Goal: Find specific page/section

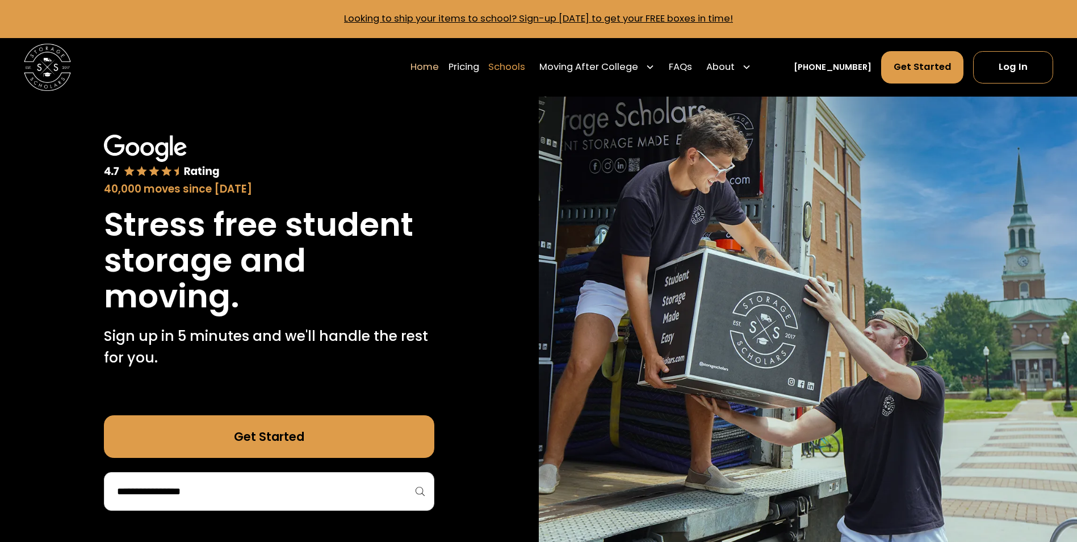
click at [525, 68] on link "Schools" at bounding box center [506, 67] width 37 height 33
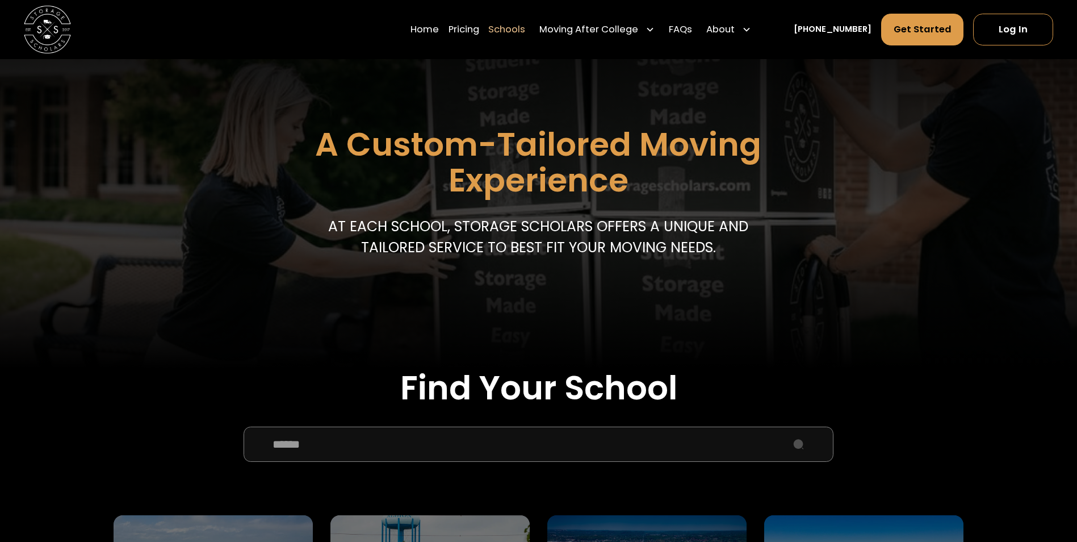
scroll to position [227, 0]
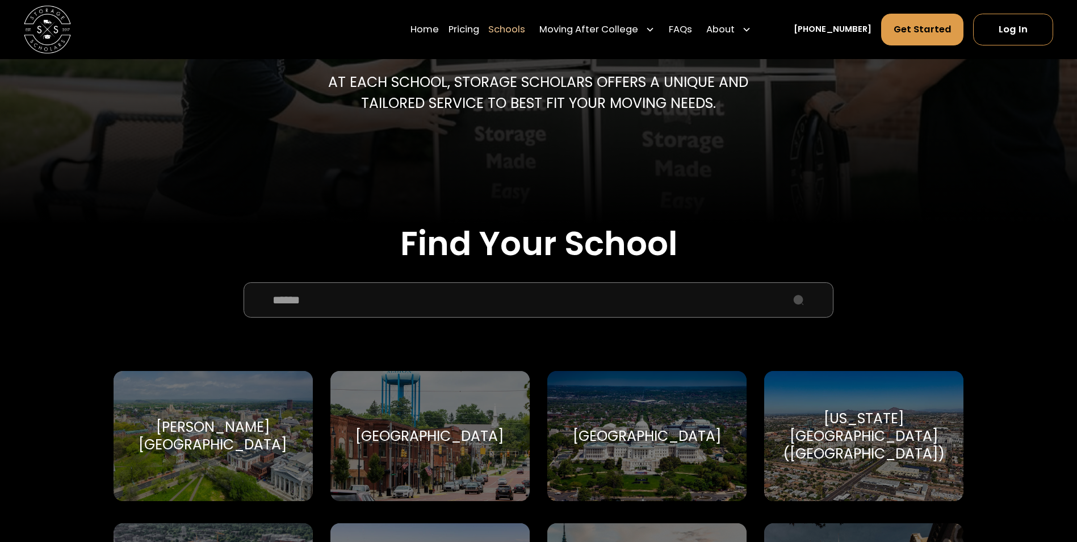
click at [432, 308] on input "School Select Form" at bounding box center [539, 299] width 591 height 35
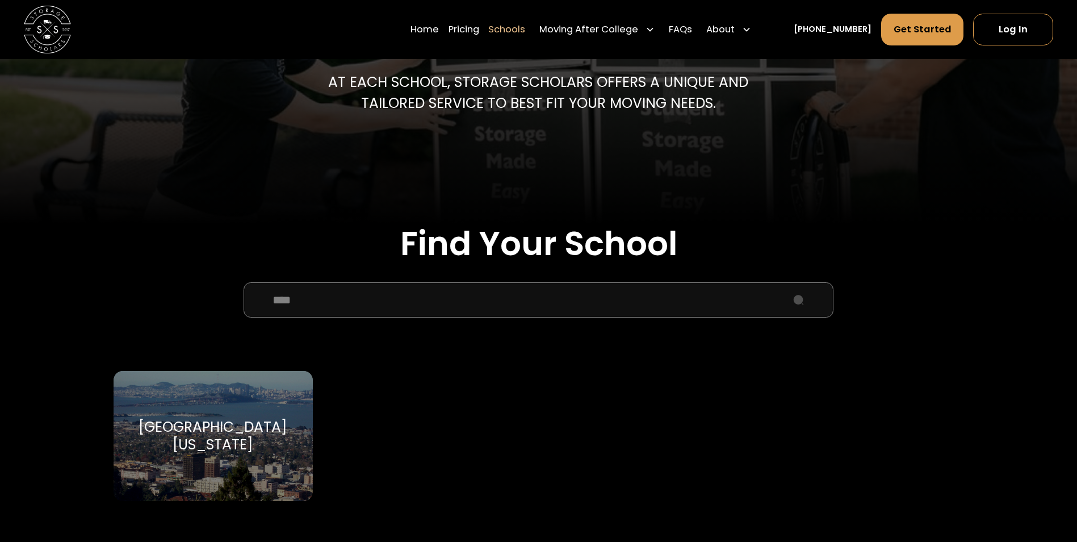
type input "****"
